Goal: Task Accomplishment & Management: Use online tool/utility

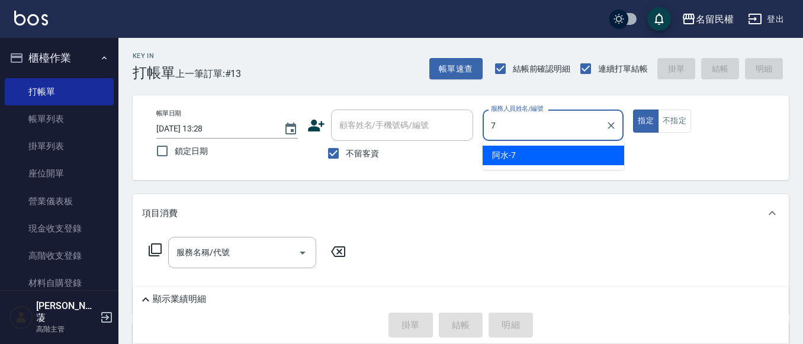
type input "阿水-7"
type button "true"
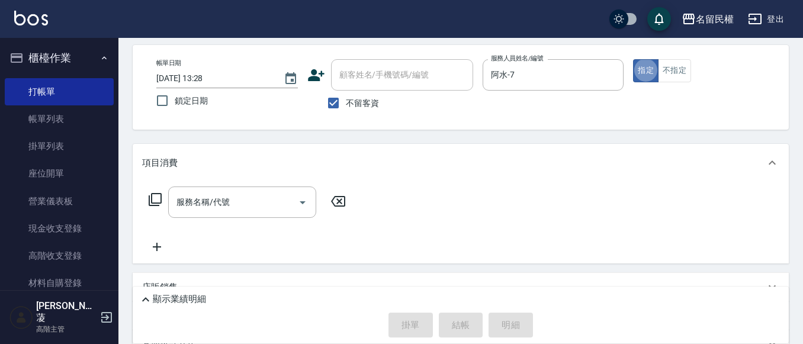
scroll to position [118, 0]
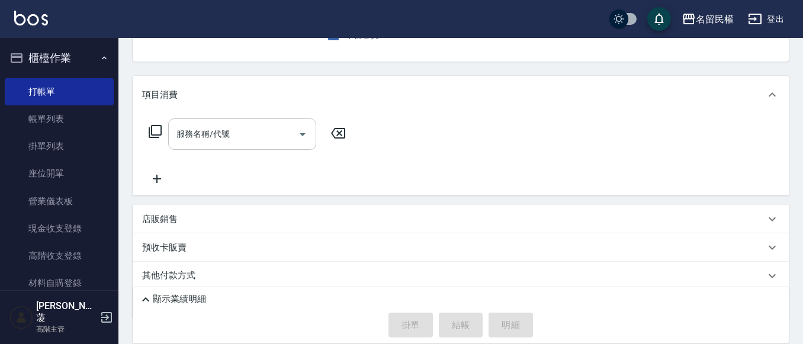
drag, startPoint x: 202, startPoint y: 132, endPoint x: 203, endPoint y: 141, distance: 9.0
click at [202, 140] on input "服務名稱/代號" at bounding box center [233, 134] width 120 height 21
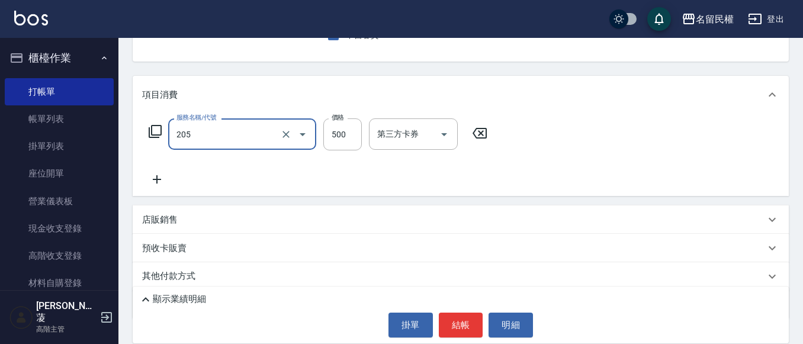
type input "指定洗剪(205)"
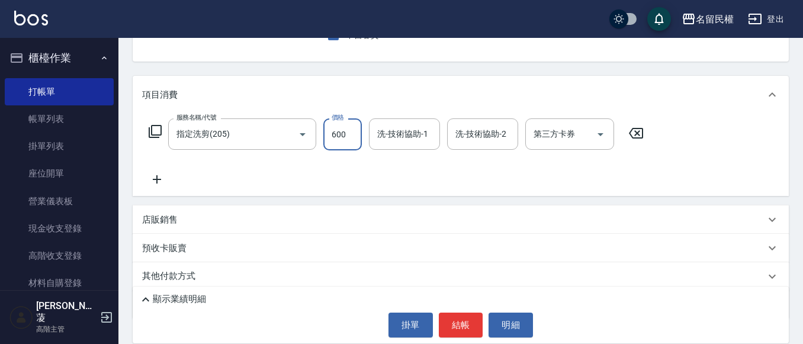
type input "600"
click at [404, 127] on div "洗-技術協助-1 洗-技術協助-1" at bounding box center [404, 133] width 71 height 31
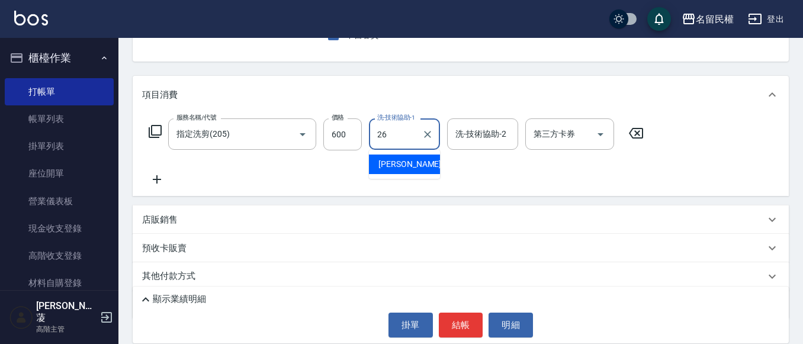
type input "沅莘-26"
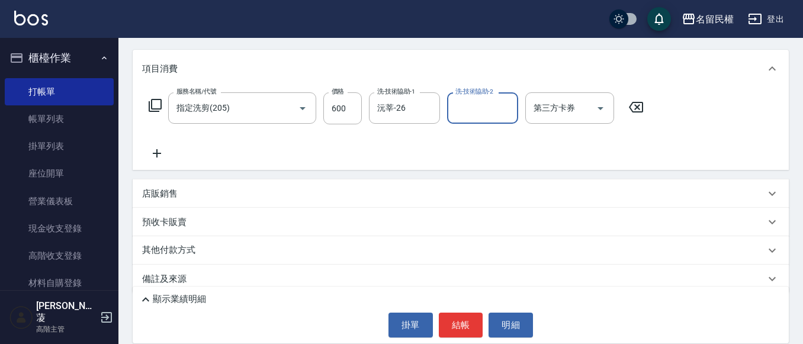
scroll to position [159, 0]
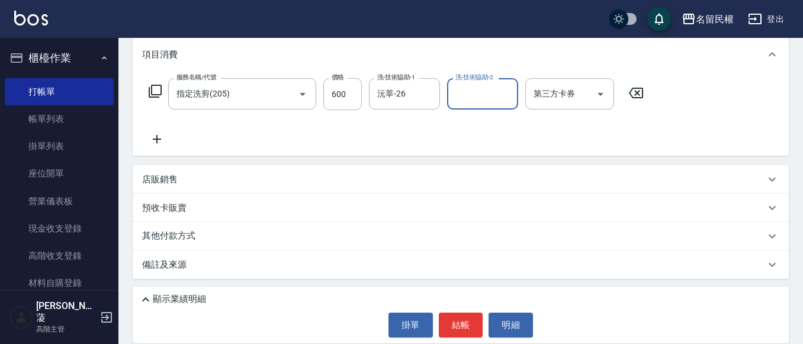
click at [156, 131] on div "服務名稱/代號 指定洗剪(205) 服務名稱/代號 價格 600 價格 洗-技術協助-1 沅莘-26 洗-技術協助-1 洗-技術協助-2 洗-技術協助-2 第…" at bounding box center [396, 112] width 508 height 68
click at [160, 134] on icon at bounding box center [157, 139] width 30 height 14
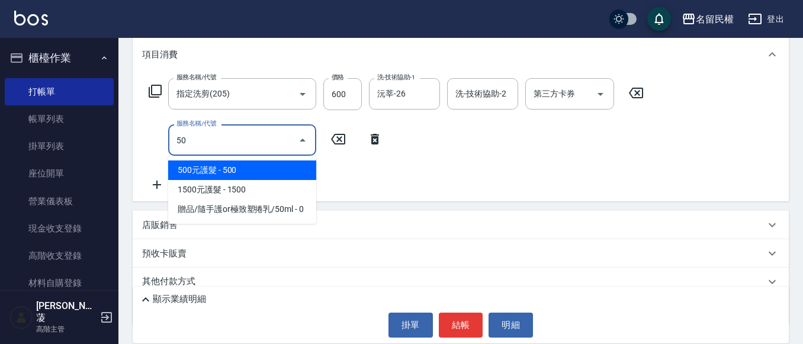
type input "5"
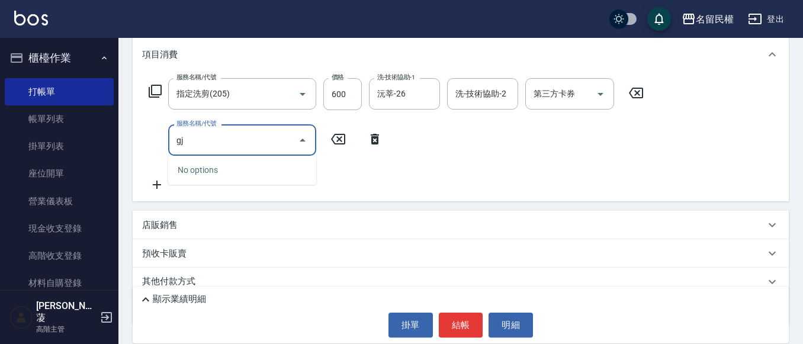
type input "g"
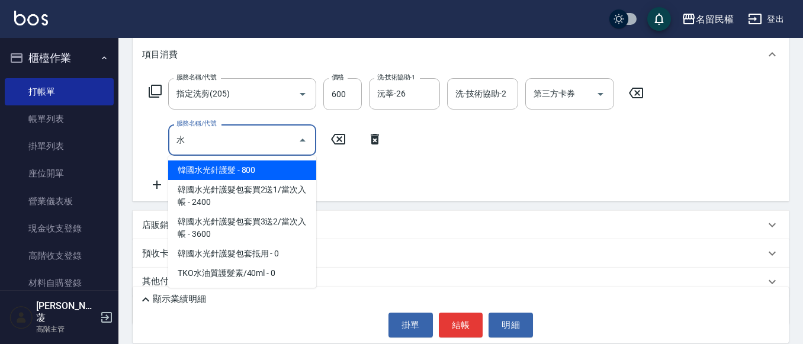
click at [294, 170] on span "韓國水光針護髮 - 800" at bounding box center [242, 170] width 148 height 20
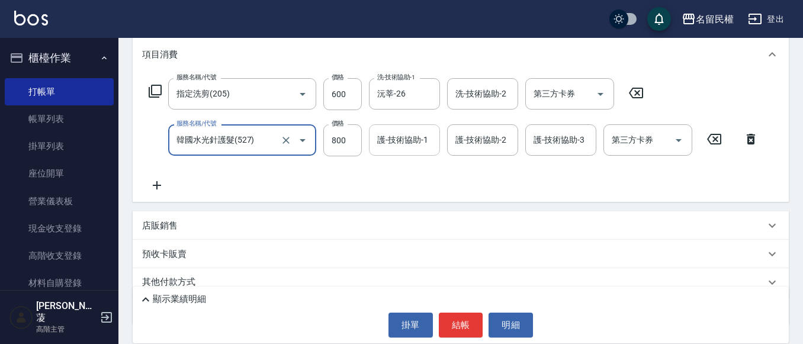
type input "韓國水光針護髮(527)"
click at [391, 140] on input "護-技術協助-1" at bounding box center [404, 140] width 60 height 21
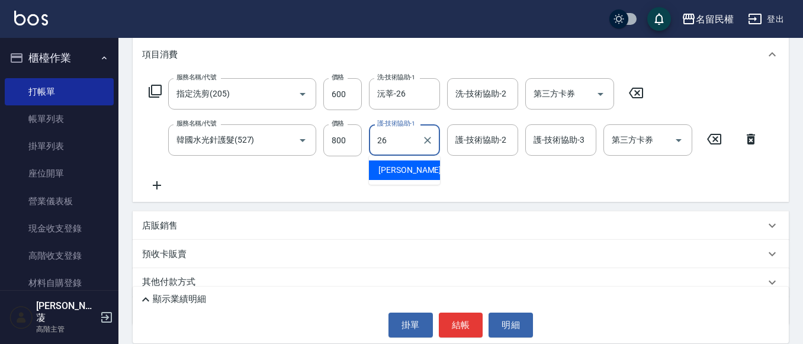
type input "沅莘-26"
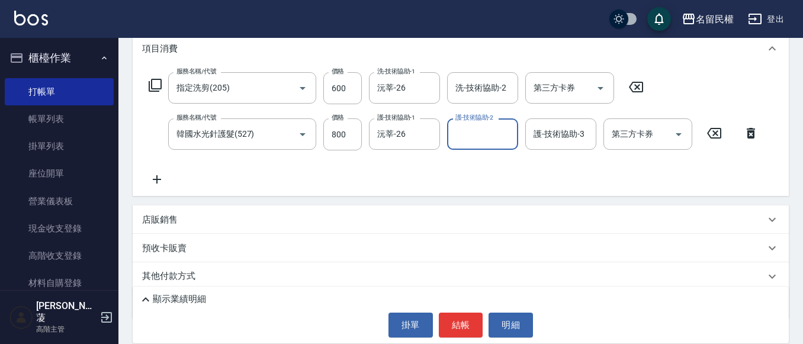
scroll to position [205, 0]
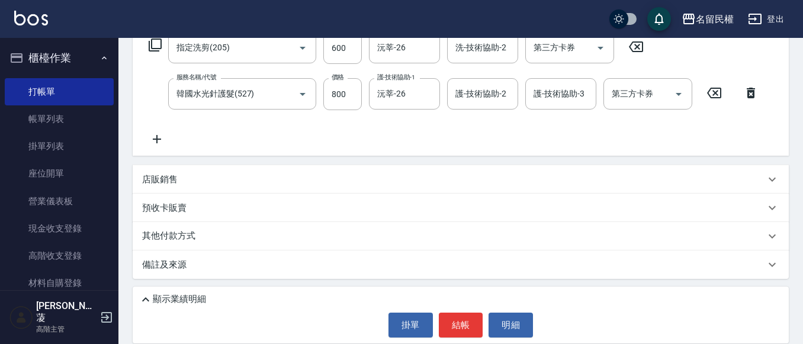
click at [159, 140] on icon at bounding box center [157, 139] width 8 height 8
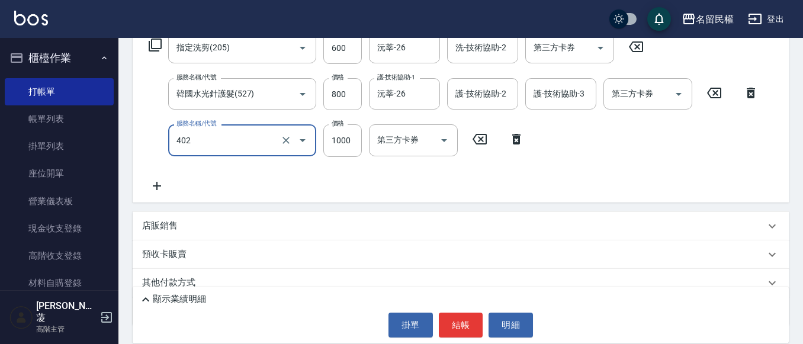
type input "染髮(402)"
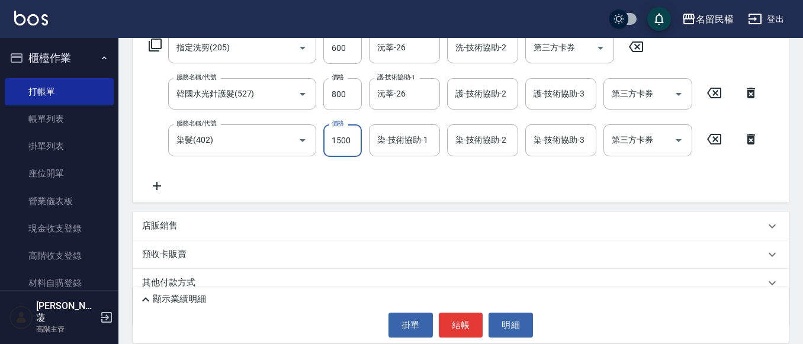
type input "1500"
click at [390, 146] on input "染-技術協助-1" at bounding box center [404, 140] width 60 height 21
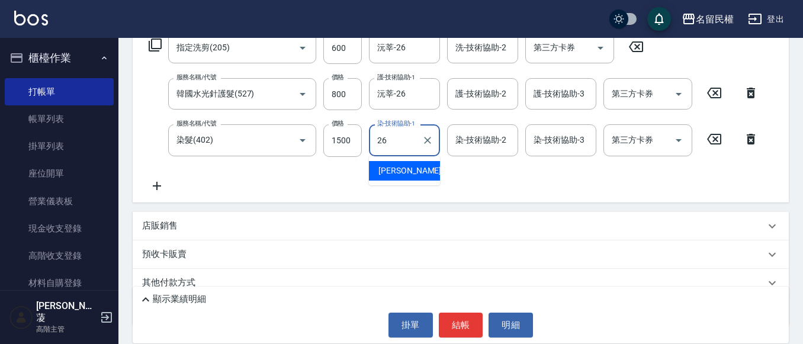
type input "沅莘-26"
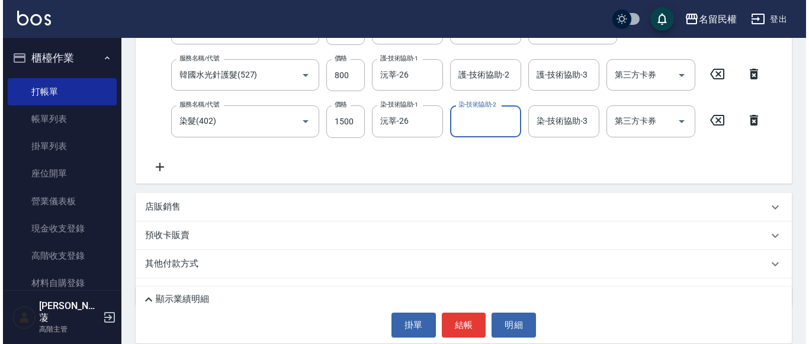
scroll to position [252, 0]
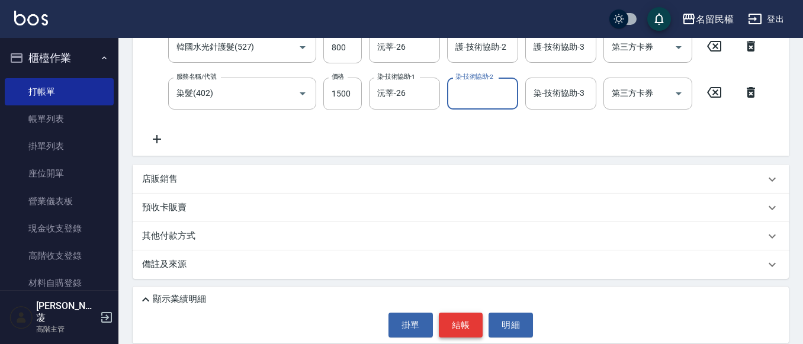
click at [456, 321] on button "結帳" at bounding box center [461, 325] width 44 height 25
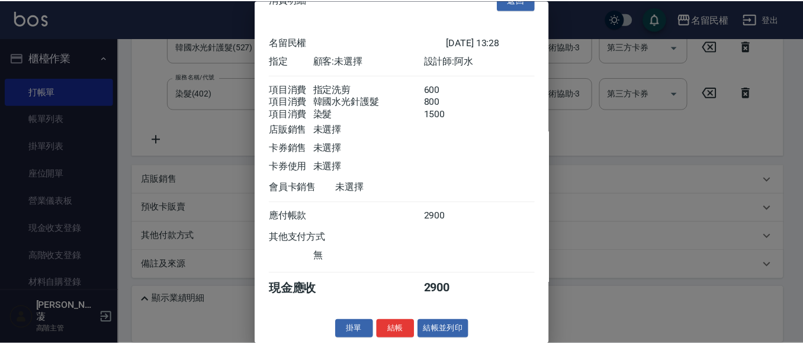
scroll to position [0, 0]
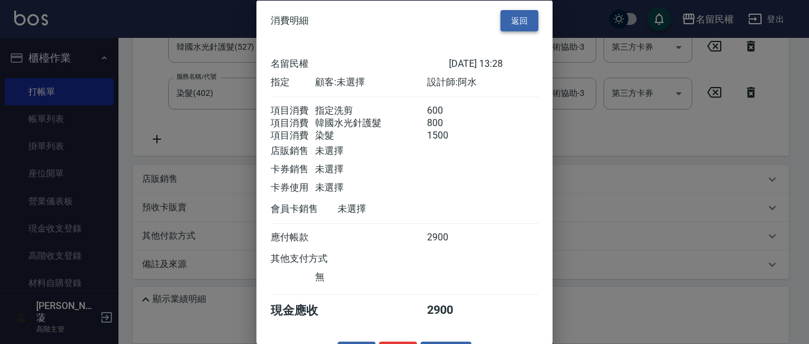
click at [525, 21] on button "返回" at bounding box center [519, 20] width 38 height 22
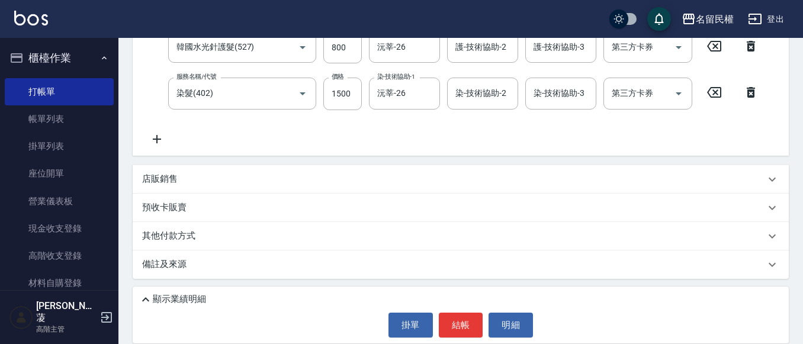
click at [342, 89] on div "價格 1500 價格" at bounding box center [342, 94] width 38 height 32
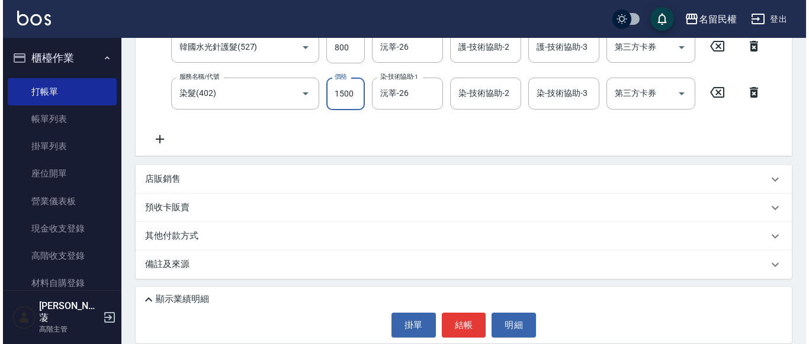
scroll to position [237, 0]
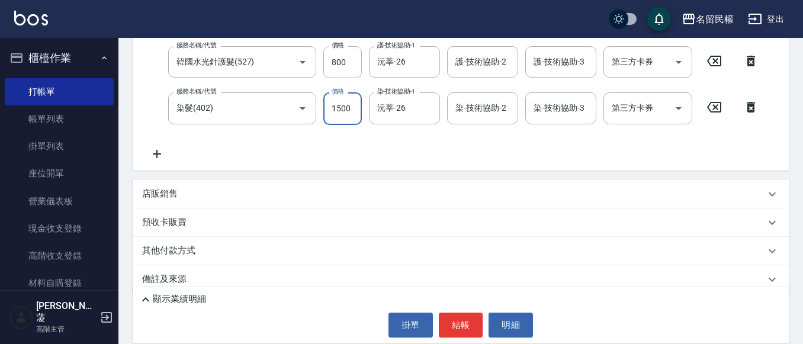
click at [358, 114] on input "1500" at bounding box center [342, 108] width 38 height 32
type input "1400"
click at [459, 324] on button "結帳" at bounding box center [461, 325] width 44 height 25
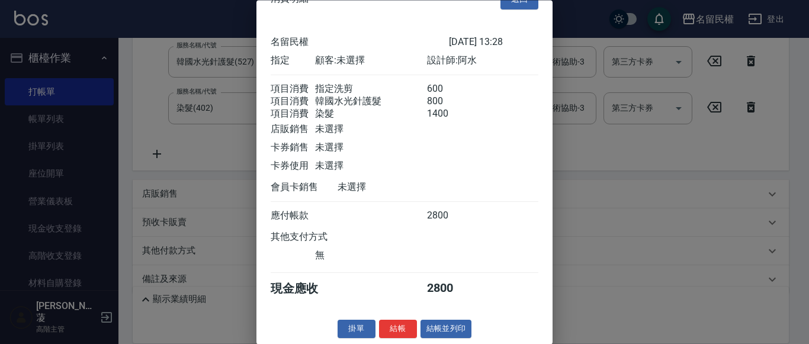
scroll to position [44, 0]
click at [398, 334] on button "結帳" at bounding box center [398, 329] width 38 height 18
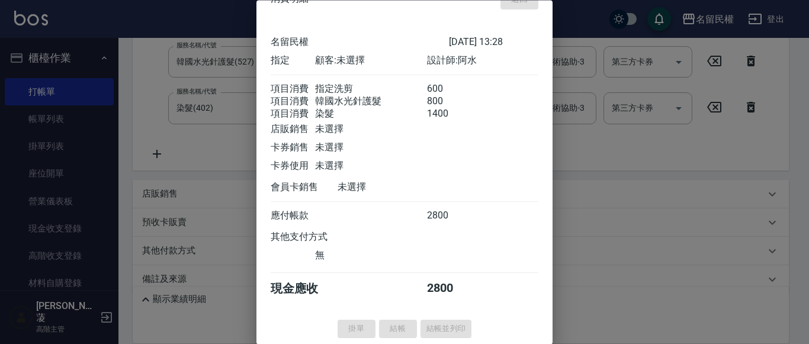
type input "[DATE] 14:18"
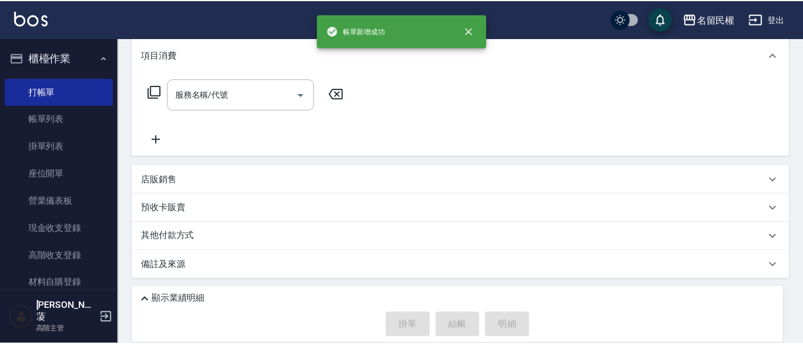
scroll to position [0, 0]
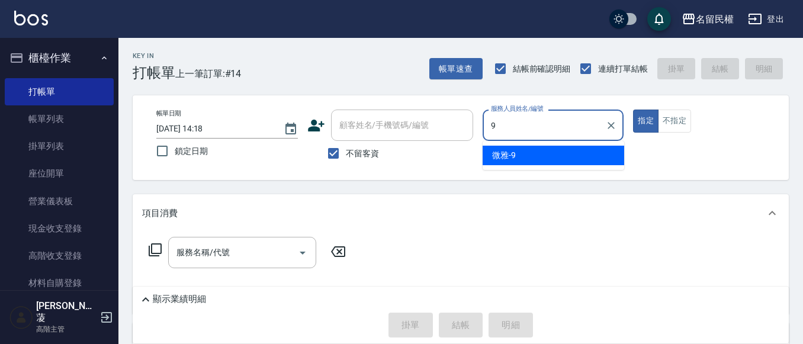
type input "微雅-9"
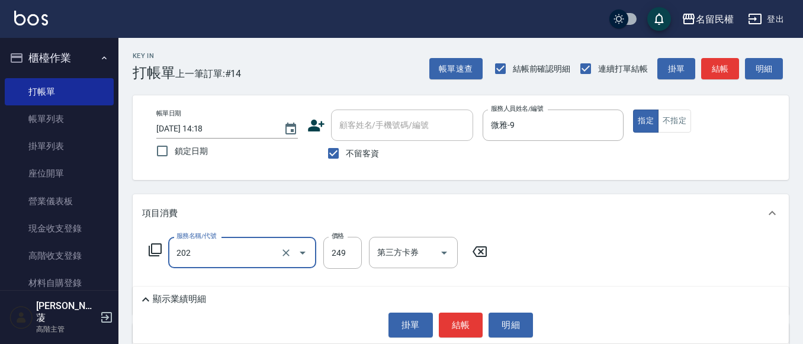
type input "不指定單剪(202)"
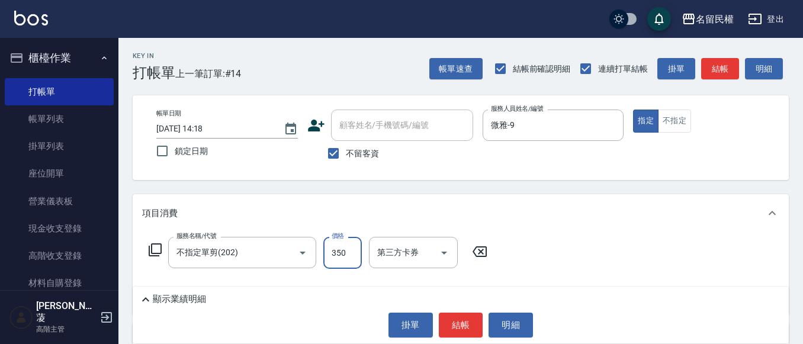
type input "350"
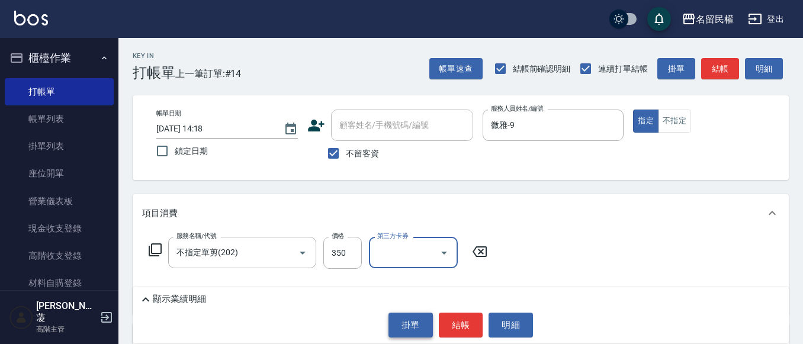
drag, startPoint x: 457, startPoint y: 313, endPoint x: 418, endPoint y: 328, distance: 42.0
click at [456, 313] on button "結帳" at bounding box center [461, 325] width 44 height 25
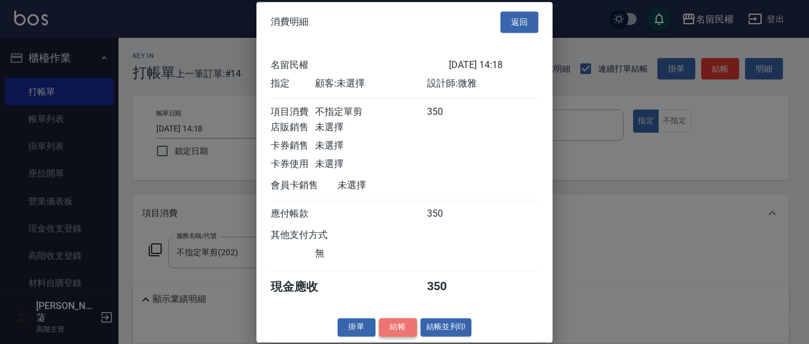
click at [392, 336] on button "結帳" at bounding box center [398, 327] width 38 height 18
type input "[DATE] 14:19"
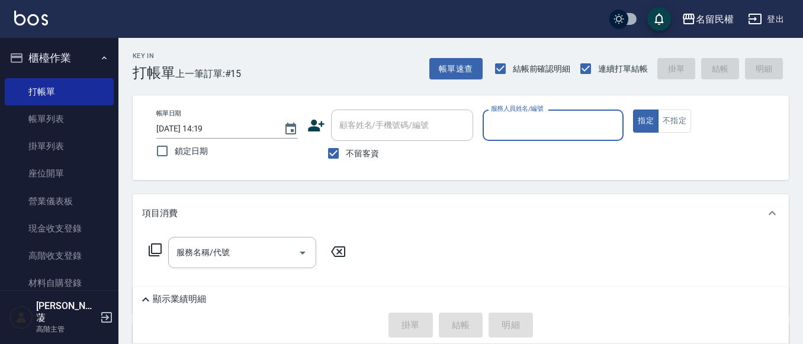
click at [542, 126] on input "服務人員姓名/編號" at bounding box center [553, 125] width 131 height 21
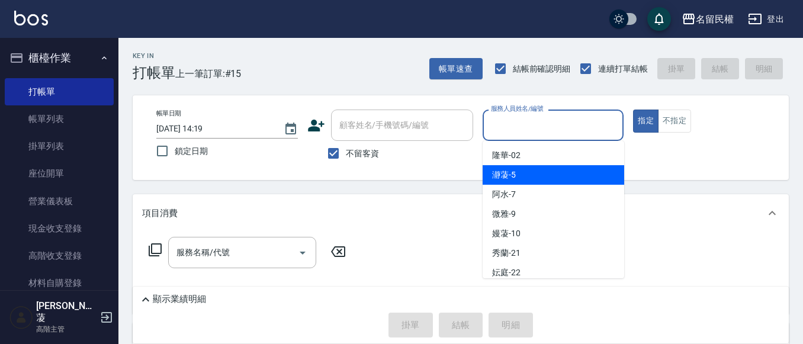
click at [514, 179] on span "瀞蓤 -5" at bounding box center [504, 175] width 24 height 12
type input "瀞蓤-5"
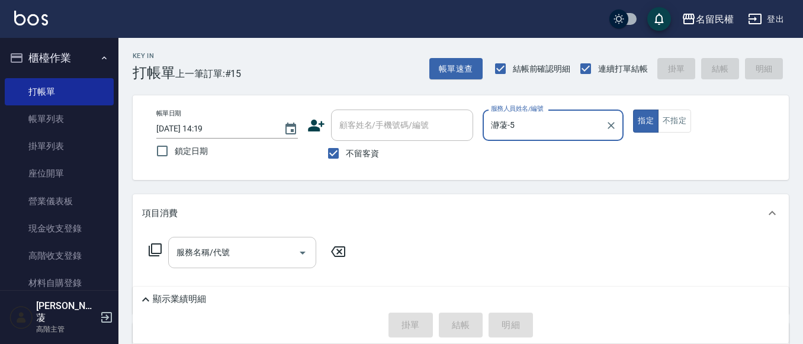
drag, startPoint x: 290, startPoint y: 256, endPoint x: 266, endPoint y: 240, distance: 29.1
click at [289, 256] on input "服務名稱/代號" at bounding box center [233, 252] width 120 height 21
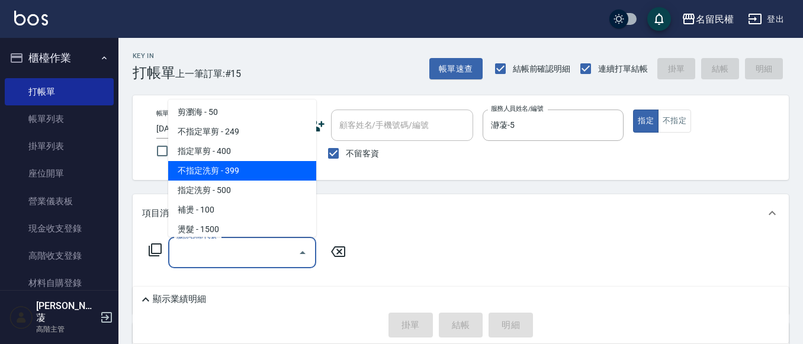
scroll to position [118, 0]
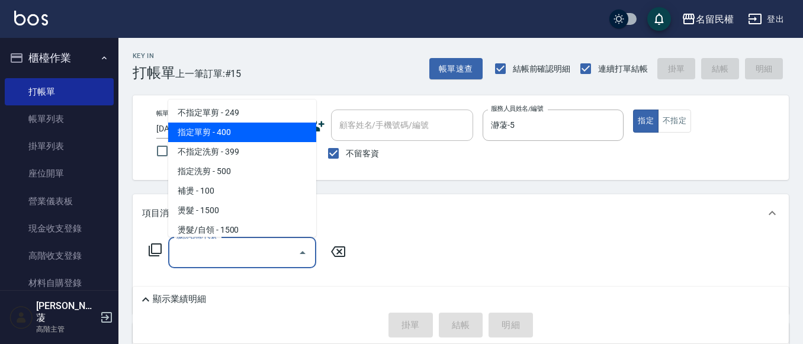
drag, startPoint x: 234, startPoint y: 131, endPoint x: 259, endPoint y: 175, distance: 50.1
click at [234, 132] on span "指定單剪 - 400" at bounding box center [242, 133] width 148 height 20
type input "指定單剪(203)"
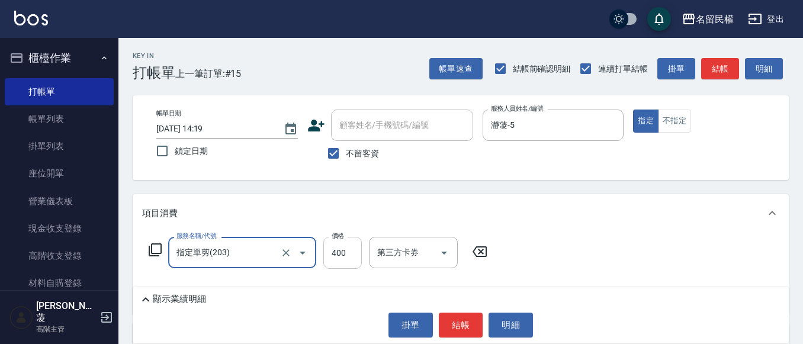
click at [342, 256] on input "400" at bounding box center [342, 253] width 38 height 32
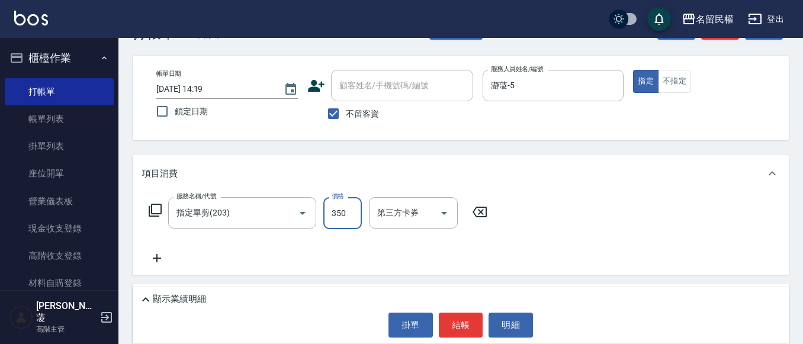
scroll to position [59, 0]
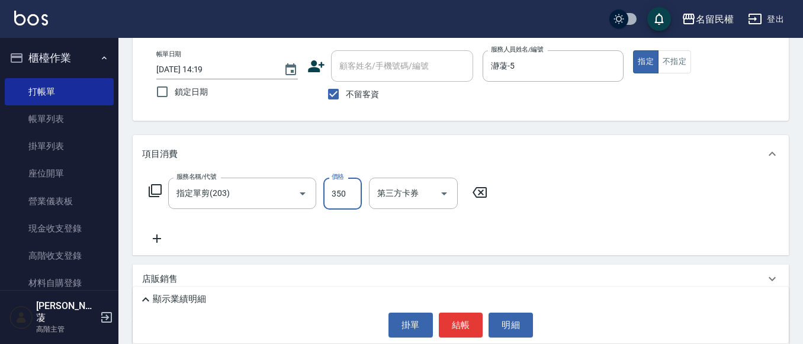
type input "350"
click at [147, 242] on icon at bounding box center [157, 238] width 30 height 14
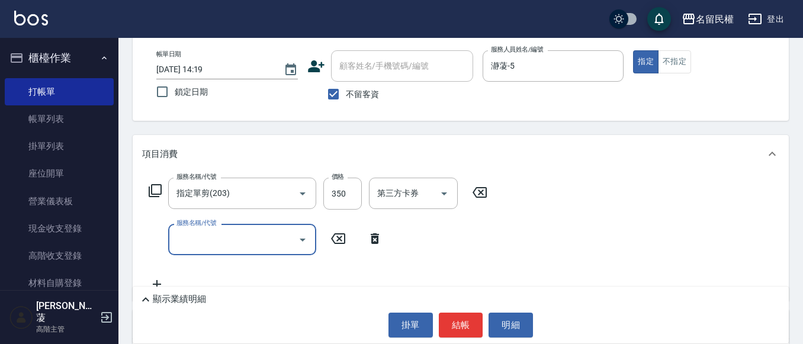
click at [184, 239] on input "服務名稱/代號" at bounding box center [233, 239] width 120 height 21
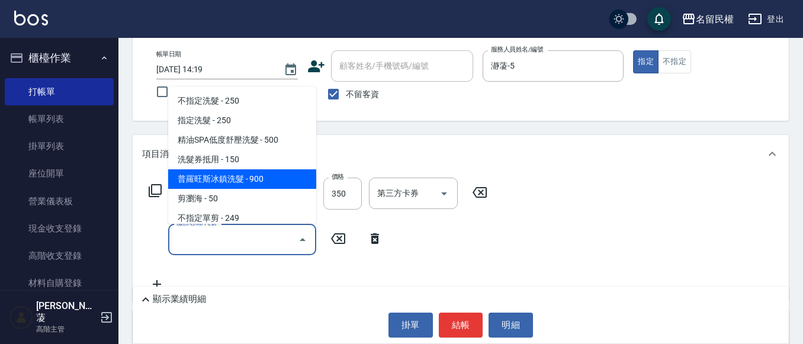
click at [218, 179] on span "普羅旺斯冰鎮洗髮 - 900" at bounding box center [242, 179] width 148 height 20
type input "普羅旺斯冰鎮洗髮(105)"
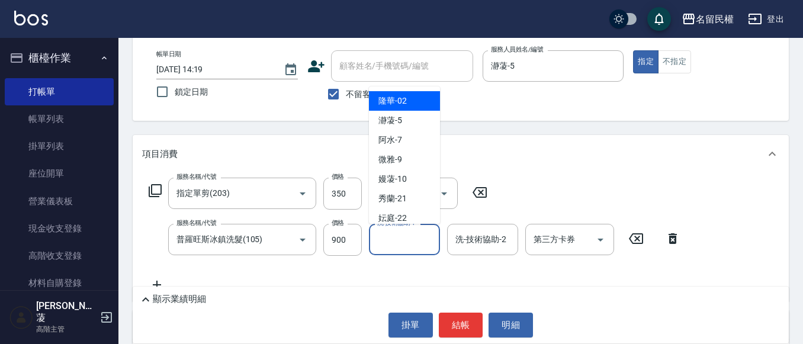
click at [388, 245] on input "洗-技術協助-1" at bounding box center [404, 239] width 60 height 21
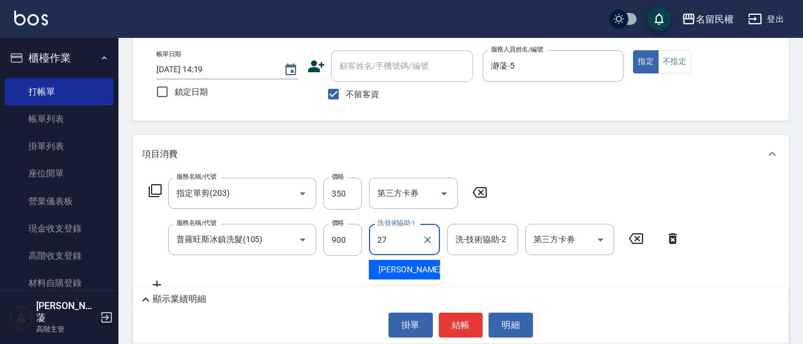
type input "[PERSON_NAME]-27"
click at [454, 120] on div "帳單日期 [DATE] 14:19 鎖定日期 顧客姓名/手機號碼/編號 顧客姓名/手機號碼/編號 不留客資 服務人員姓名/編號 瀞蓤-5 服務人員姓名/編號 …" at bounding box center [461, 78] width 656 height 85
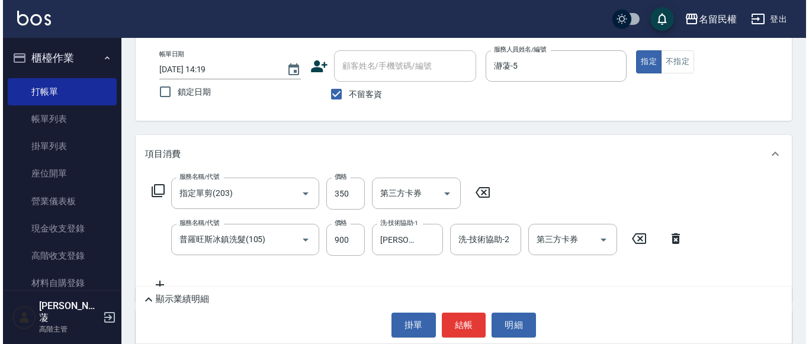
scroll to position [118, 0]
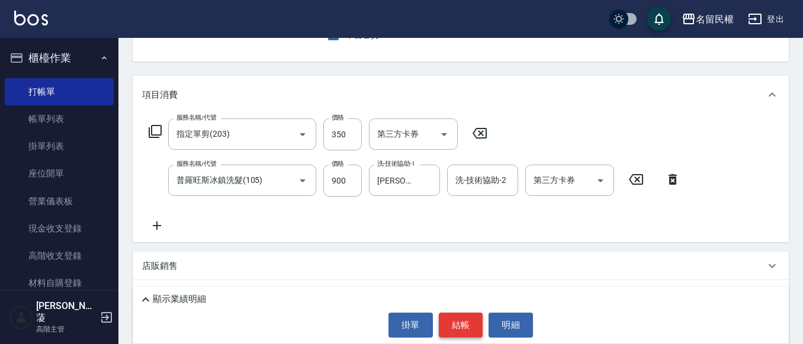
click at [454, 321] on button "結帳" at bounding box center [461, 325] width 44 height 25
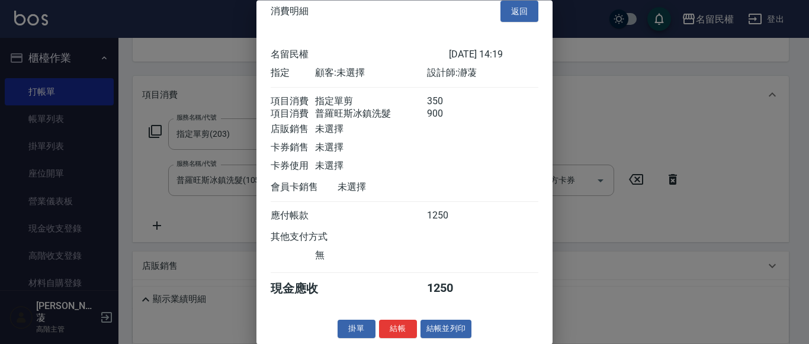
scroll to position [30, 0]
click at [395, 328] on button "結帳" at bounding box center [398, 329] width 38 height 18
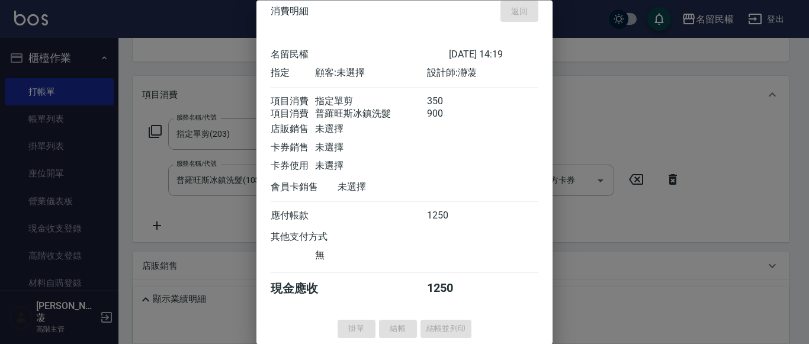
type input "[DATE] 14:29"
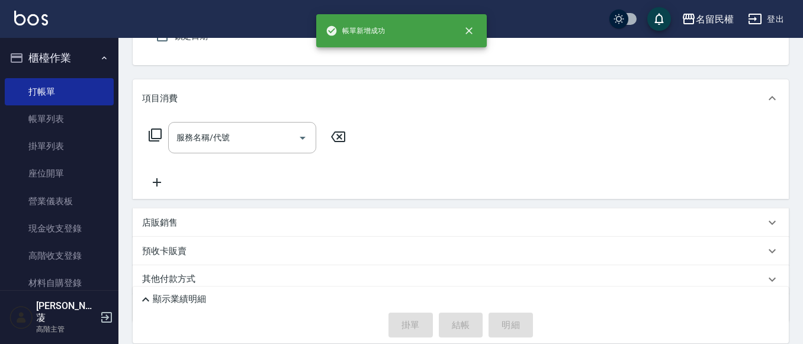
scroll to position [0, 0]
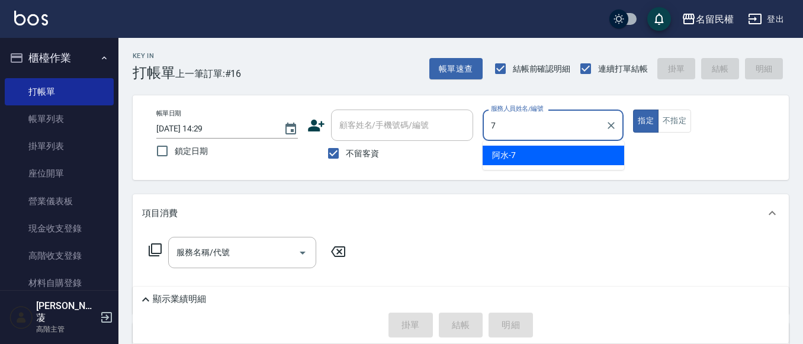
type input "阿水-7"
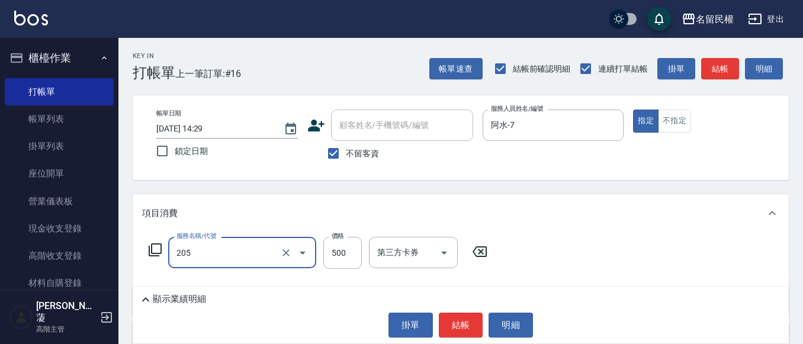
type input "指定洗剪(205)"
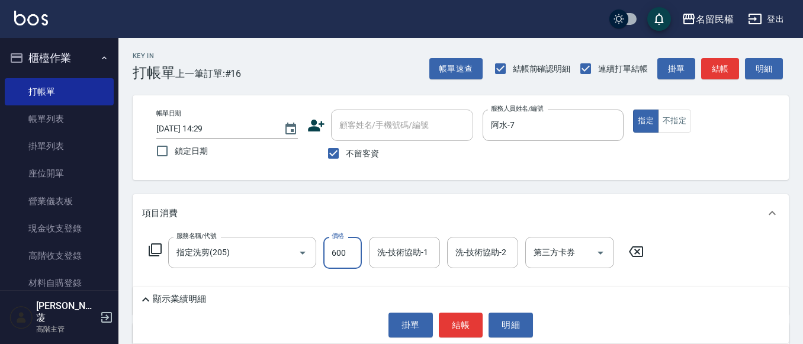
type input "600"
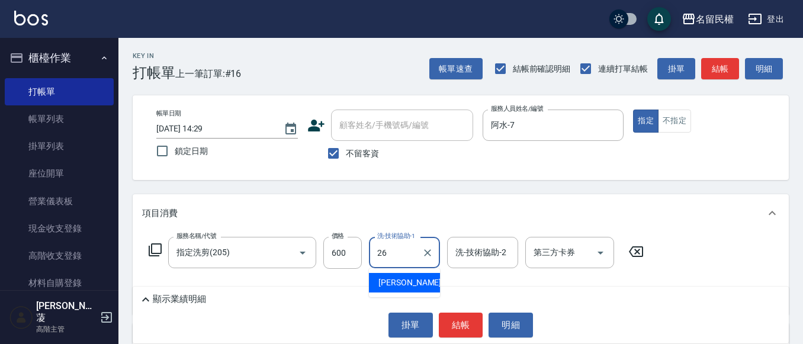
type input "沅莘-26"
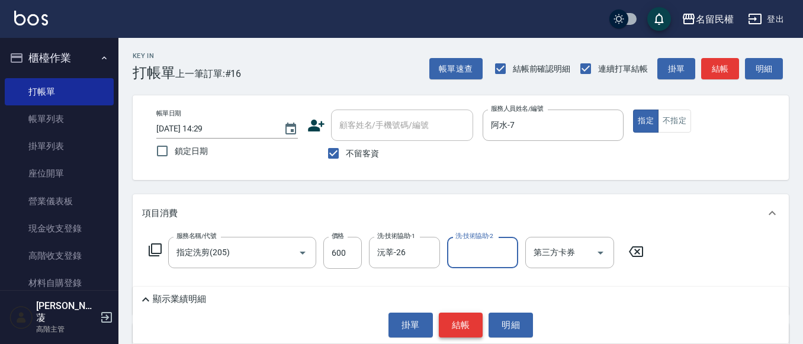
click at [457, 320] on button "結帳" at bounding box center [461, 325] width 44 height 25
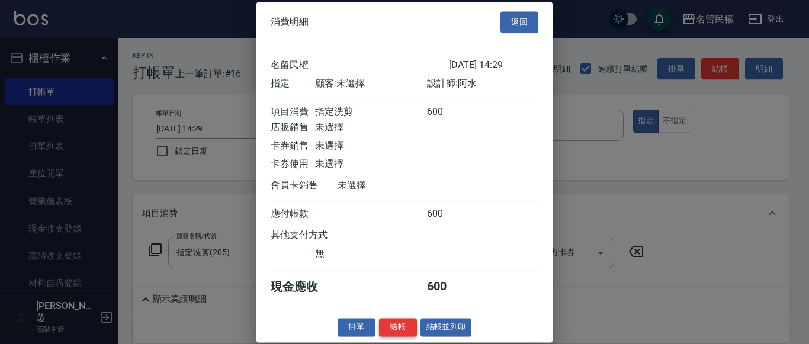
click at [408, 336] on button "結帳" at bounding box center [398, 327] width 38 height 18
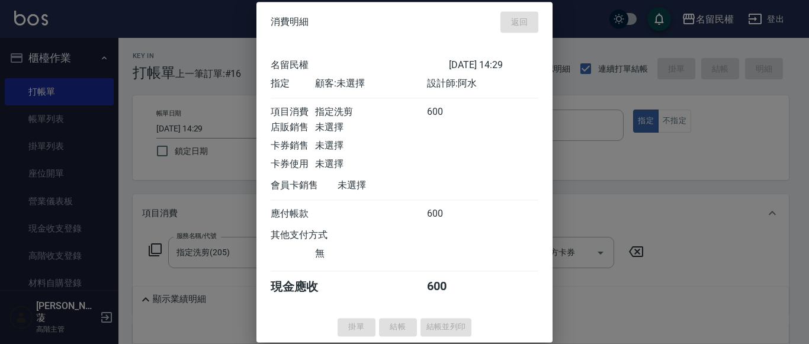
type input "[DATE] 14:31"
